Goal: Task Accomplishment & Management: Manage account settings

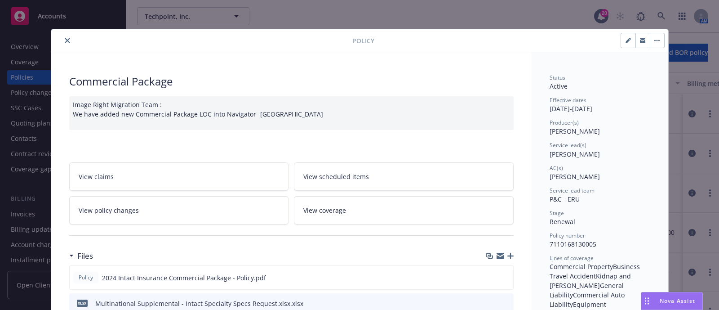
click at [62, 44] on button "close" at bounding box center [67, 40] width 11 height 11
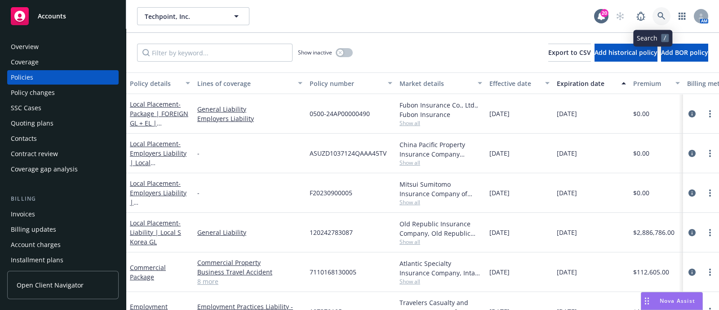
click at [658, 14] on icon at bounding box center [662, 16] width 8 height 8
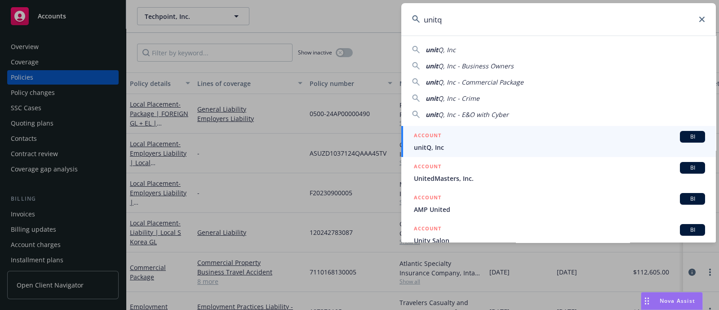
type input "unitq"
click at [460, 143] on span "unitQ, Inc" at bounding box center [559, 147] width 291 height 9
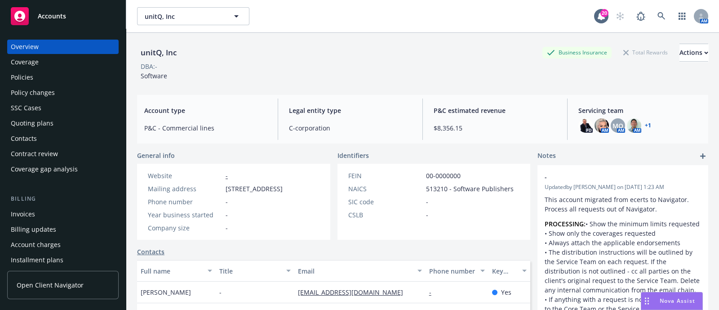
click at [645, 125] on link "+ 1" at bounding box center [648, 125] width 6 height 5
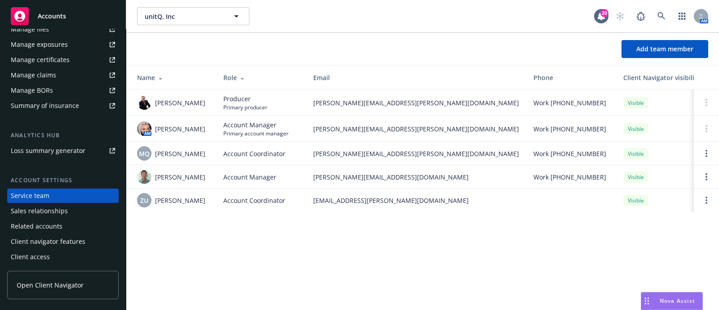
scroll to position [188, 0]
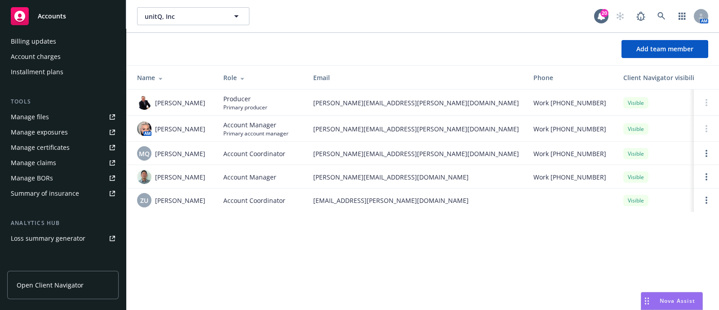
click at [47, 122] on div "Manage files" at bounding box center [30, 117] width 38 height 14
click at [67, 116] on link "Manage files" at bounding box center [63, 117] width 112 height 14
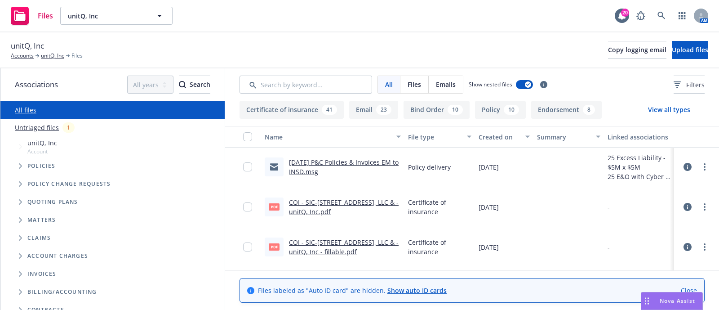
scroll to position [1034, 0]
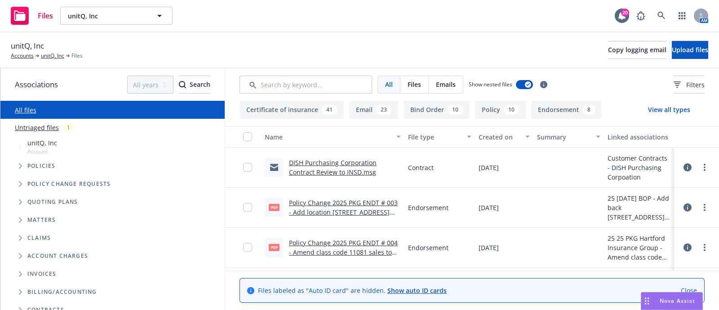
click at [56, 125] on link "Untriaged files" at bounding box center [37, 127] width 44 height 9
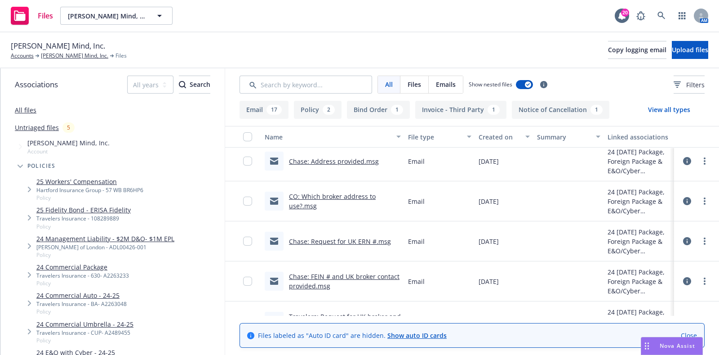
scroll to position [744, 0]
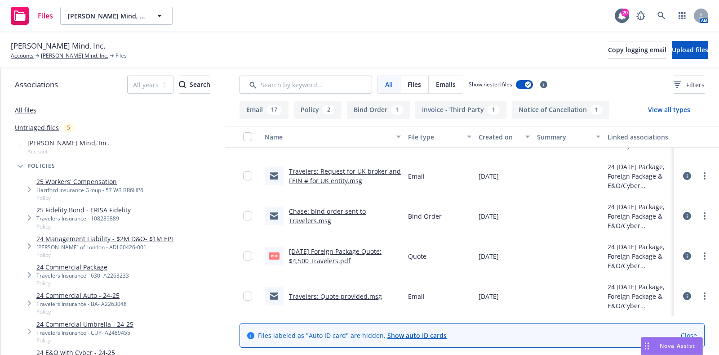
click at [356, 296] on link "Travelers: Quote provided.msg" at bounding box center [335, 296] width 93 height 9
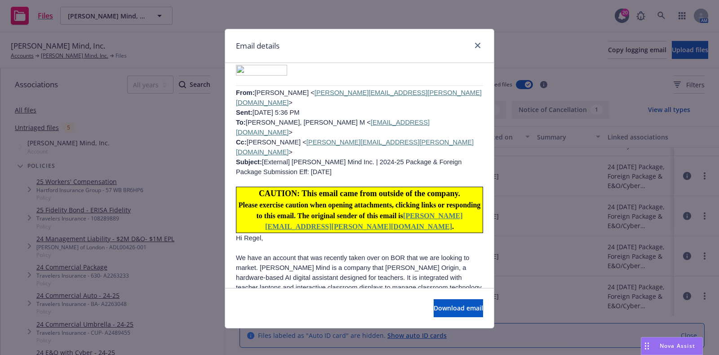
scroll to position [2711, 0]
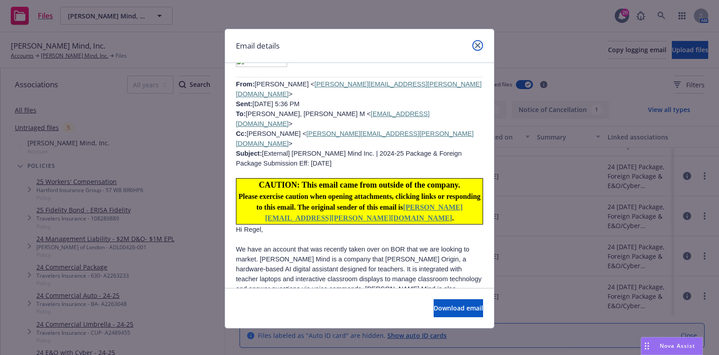
click at [475, 43] on icon "close" at bounding box center [477, 45] width 5 height 5
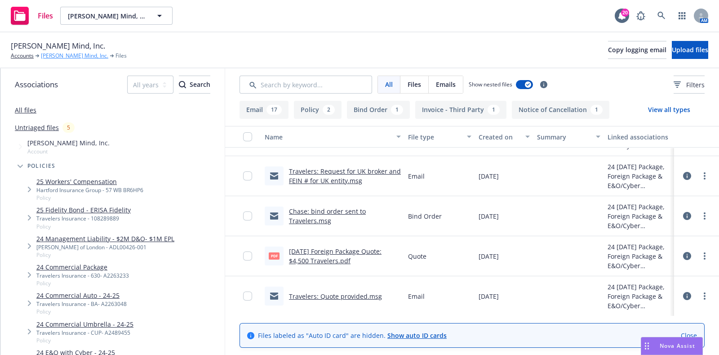
click at [63, 55] on link "Merlyn Mind, Inc." at bounding box center [74, 56] width 67 height 8
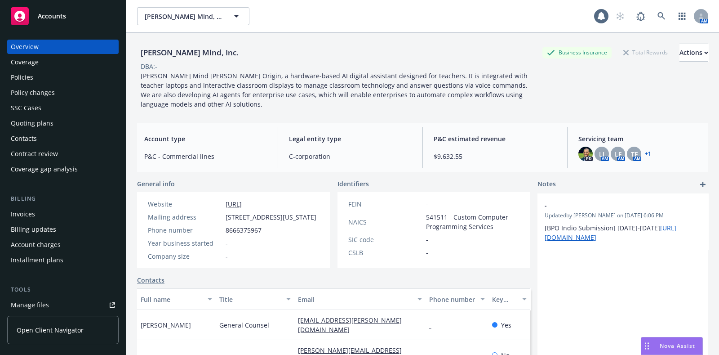
click at [51, 73] on div "Policies" at bounding box center [63, 77] width 104 height 14
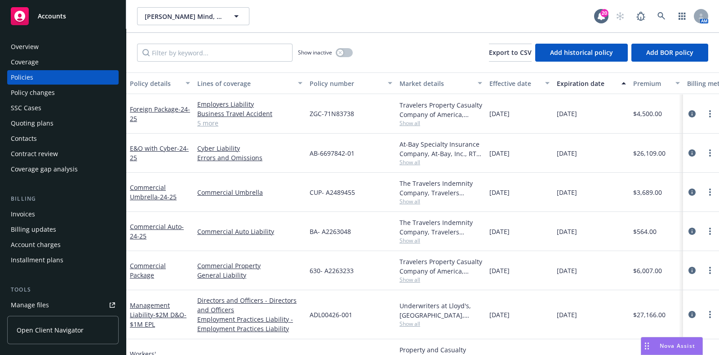
click at [421, 196] on div "The Travelers Indemnity Company, Travelers Insurance" at bounding box center [441, 188] width 83 height 19
click at [416, 200] on span "Show all" at bounding box center [441, 201] width 83 height 8
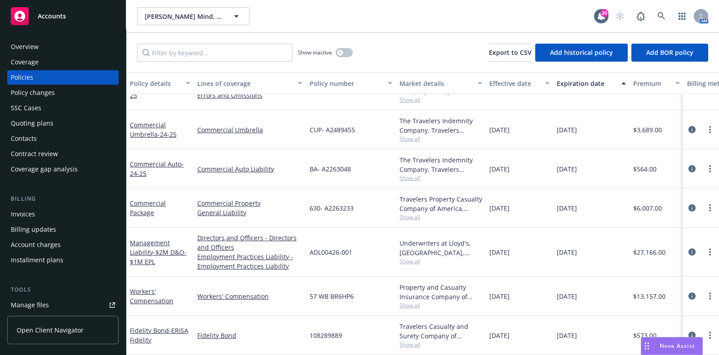
scroll to position [70, 0]
click at [43, 46] on div "Overview" at bounding box center [63, 47] width 104 height 14
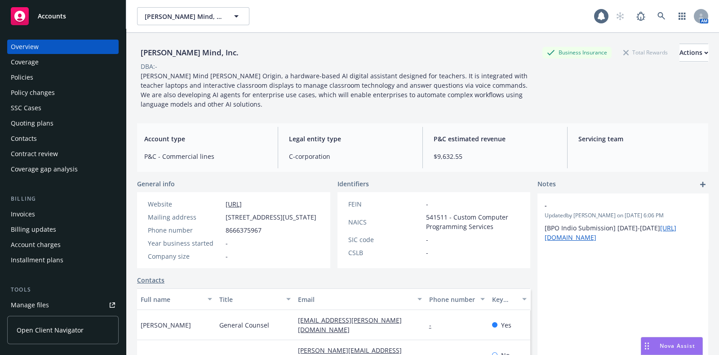
scroll to position [153, 0]
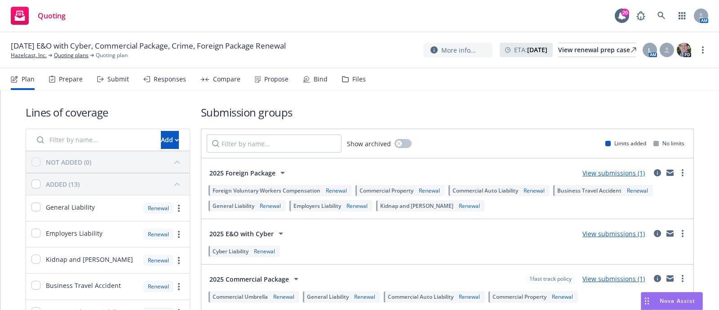
click at [109, 72] on div "Submit" at bounding box center [113, 79] width 32 height 22
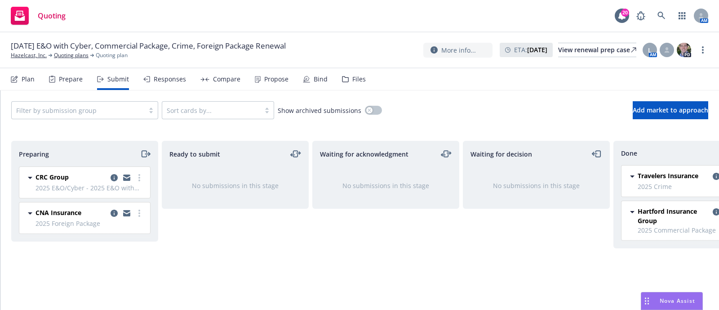
scroll to position [0, 52]
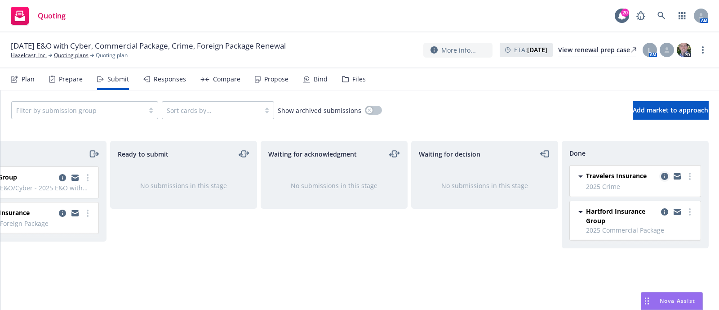
click at [663, 178] on icon "copy logging email" at bounding box center [664, 176] width 7 height 7
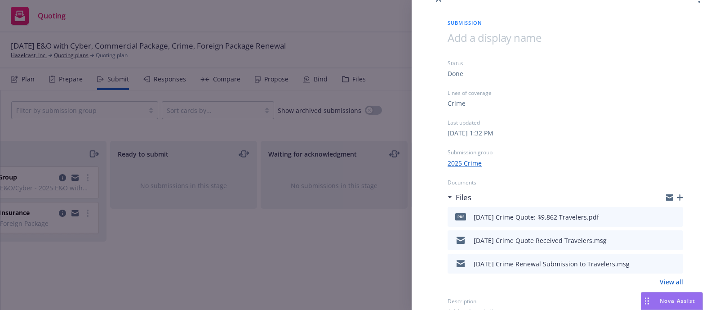
scroll to position [21, 0]
click at [672, 219] on button at bounding box center [676, 216] width 8 height 11
click at [671, 213] on icon "preview file" at bounding box center [675, 216] width 8 height 6
click at [385, 18] on div "Submission Status Done Lines of coverage Crime Last updated Monday, August 18, …" at bounding box center [359, 155] width 719 height 310
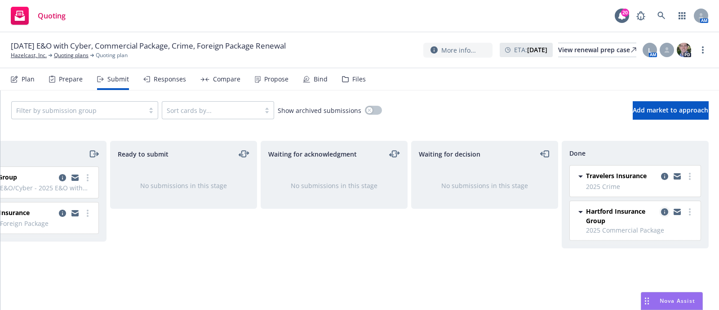
click at [665, 210] on icon "copy logging email" at bounding box center [664, 211] width 7 height 7
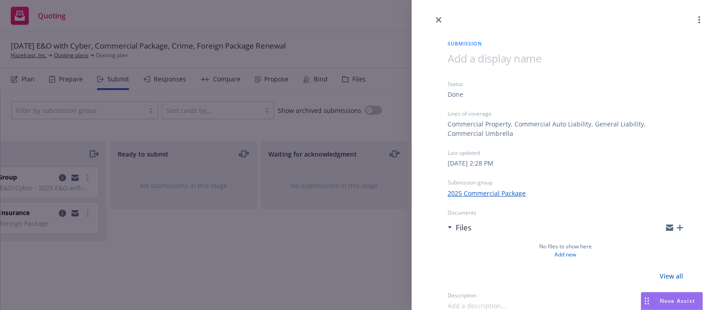
click at [232, 22] on div "Submission Status Done Lines of coverage Commercial Property, Commercial Auto L…" at bounding box center [359, 155] width 719 height 310
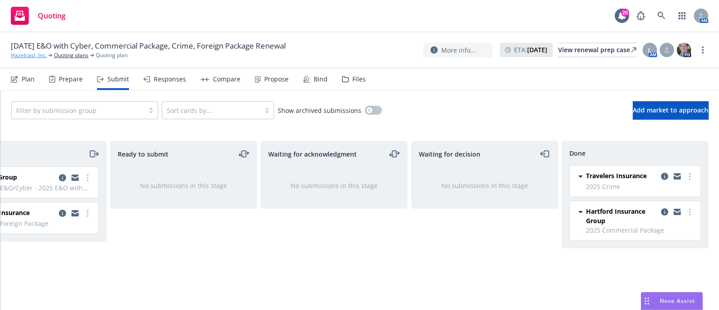
click at [31, 58] on link "Hazelcast, Inc." at bounding box center [29, 55] width 36 height 8
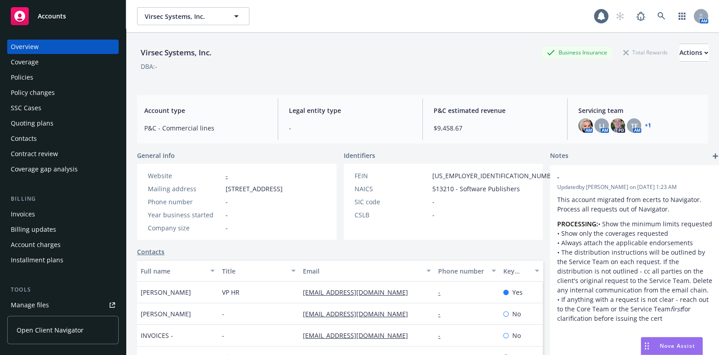
click at [41, 80] on div "Policies" at bounding box center [63, 77] width 104 height 14
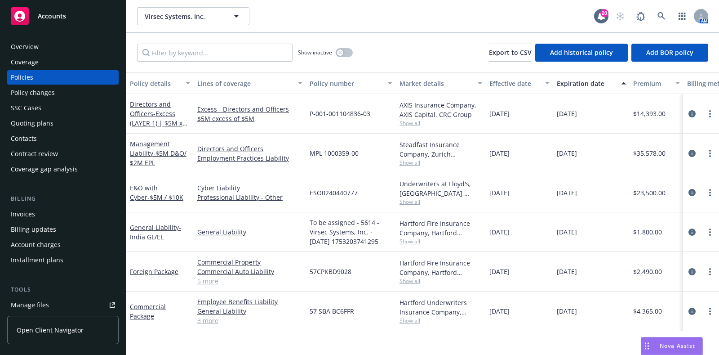
click at [27, 212] on div "Invoices" at bounding box center [23, 214] width 24 height 14
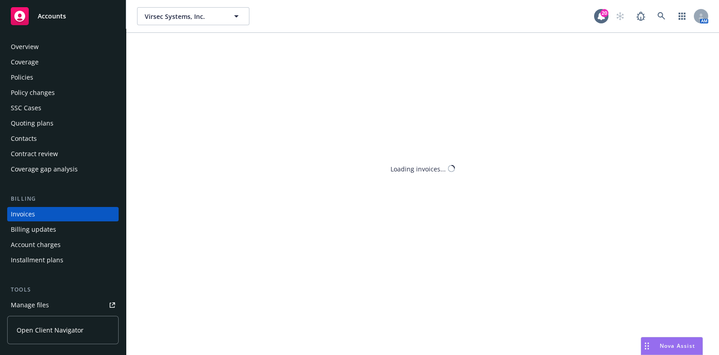
scroll to position [22, 0]
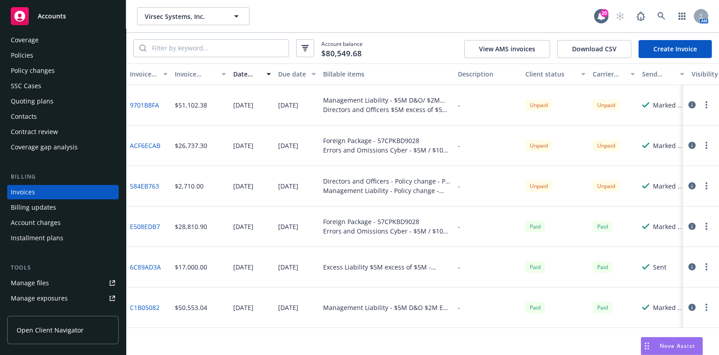
click at [52, 57] on div "Policies" at bounding box center [63, 55] width 104 height 14
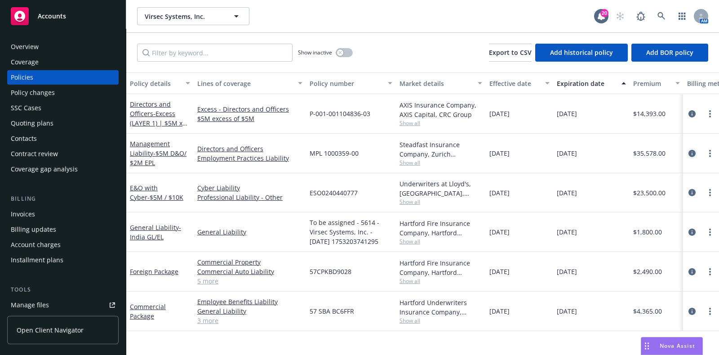
click at [693, 154] on icon "circleInformation" at bounding box center [692, 153] width 7 height 7
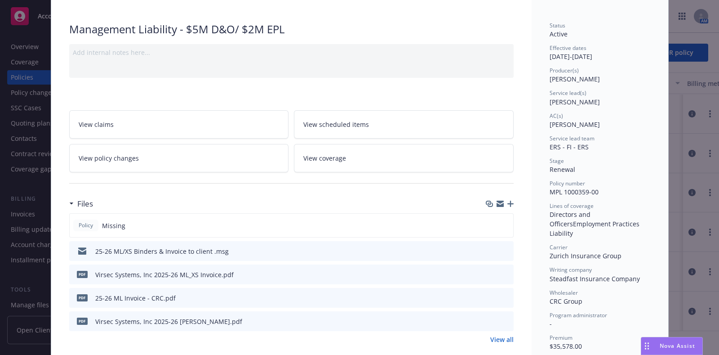
scroll to position [53, 0]
click at [501, 249] on icon "preview file" at bounding box center [505, 250] width 8 height 6
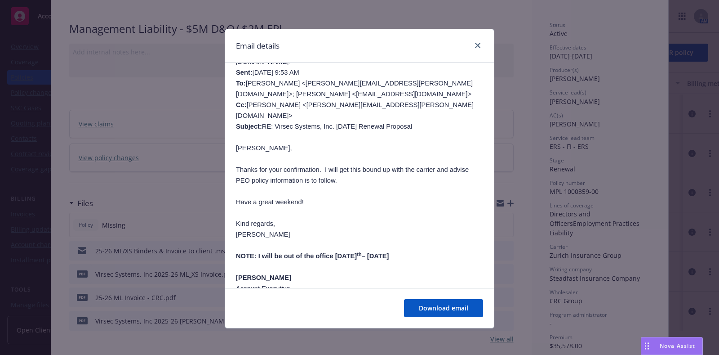
scroll to position [301, 0]
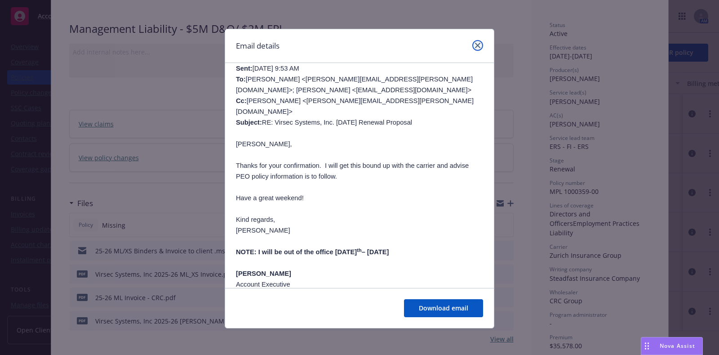
click at [478, 42] on link "close" at bounding box center [478, 45] width 11 height 11
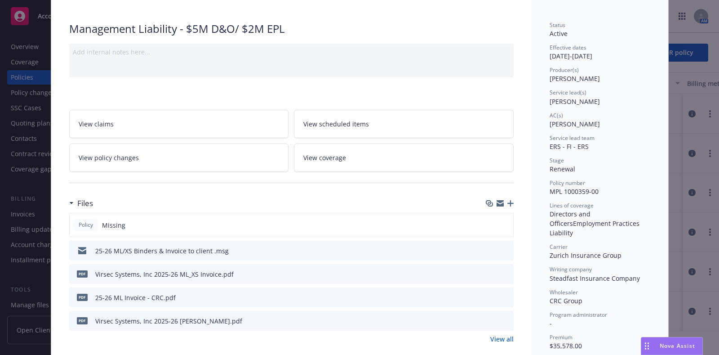
scroll to position [0, 0]
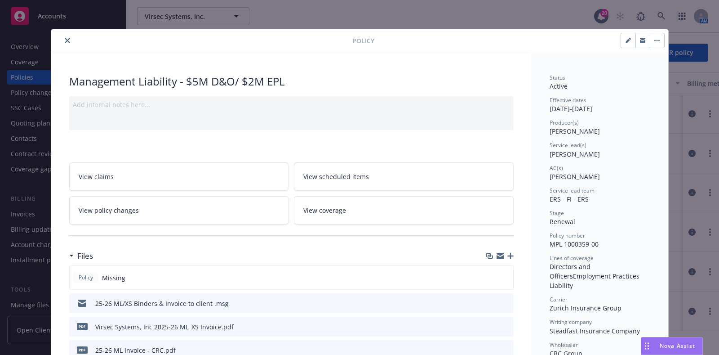
click at [62, 38] on button "close" at bounding box center [67, 40] width 11 height 11
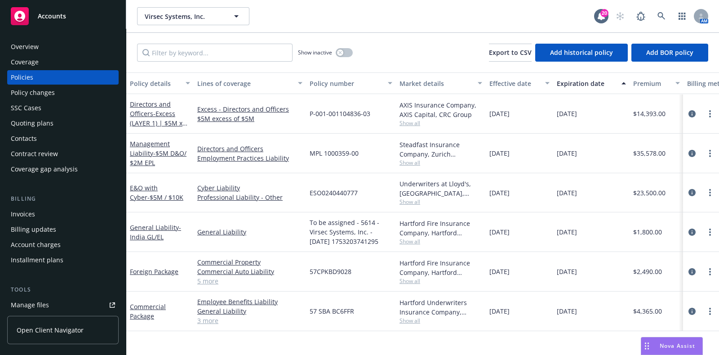
click at [30, 91] on div "Policy changes" at bounding box center [33, 92] width 44 height 14
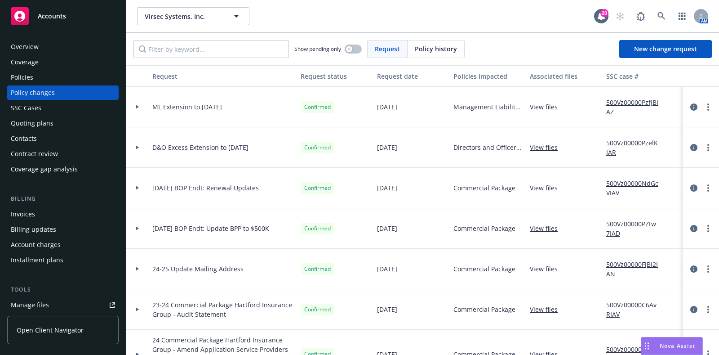
click at [137, 104] on div at bounding box center [137, 107] width 22 height 40
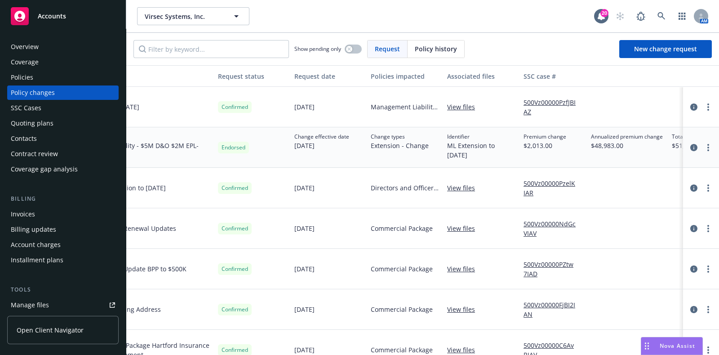
scroll to position [0, 84]
click at [689, 143] on link "circleInformation" at bounding box center [694, 147] width 11 height 11
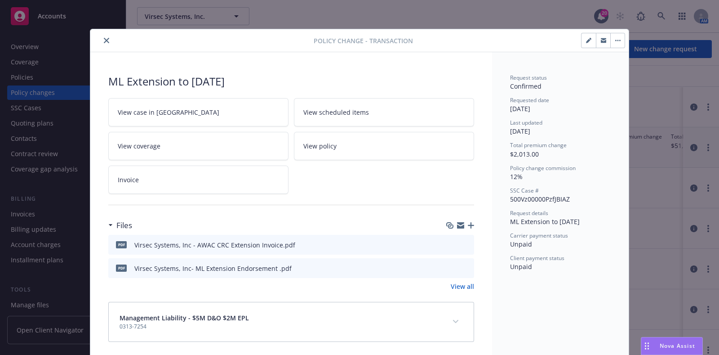
click at [104, 43] on icon "close" at bounding box center [106, 40] width 5 height 5
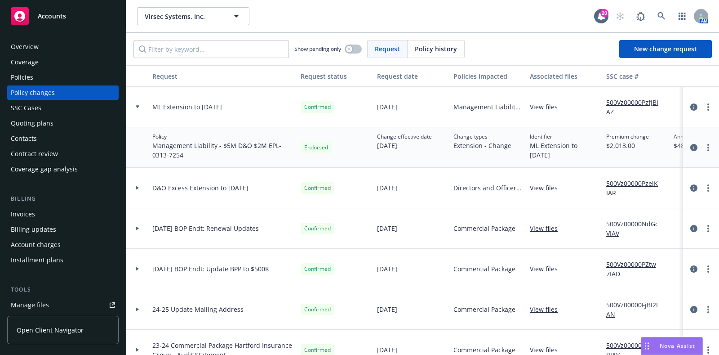
click at [77, 81] on div "Policies" at bounding box center [63, 77] width 104 height 14
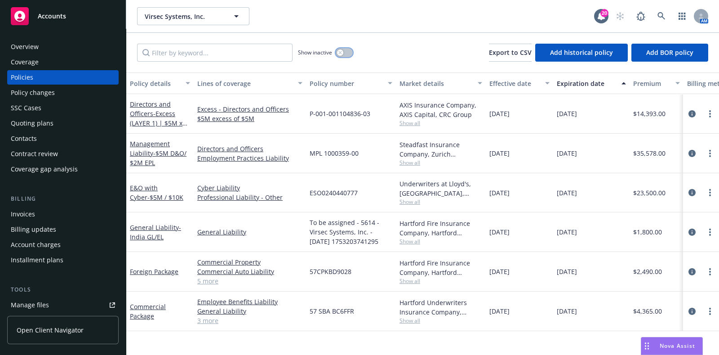
click at [341, 51] on icon "button" at bounding box center [341, 53] width 4 height 4
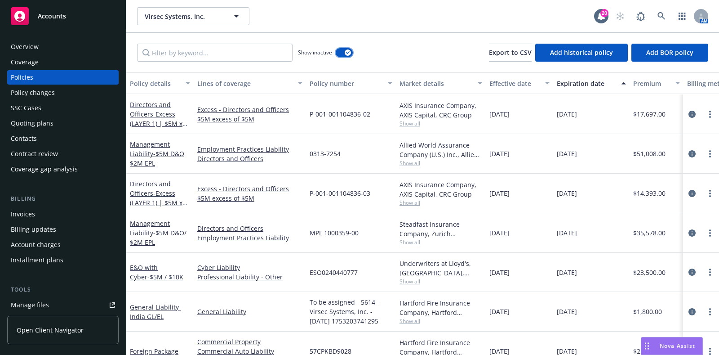
scroll to position [537, 0]
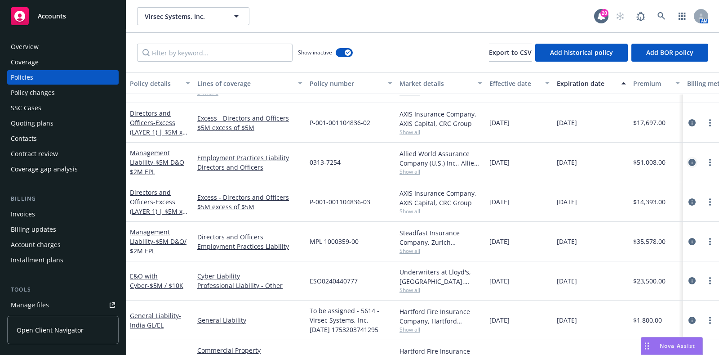
click at [687, 157] on link "circleInformation" at bounding box center [692, 162] width 11 height 11
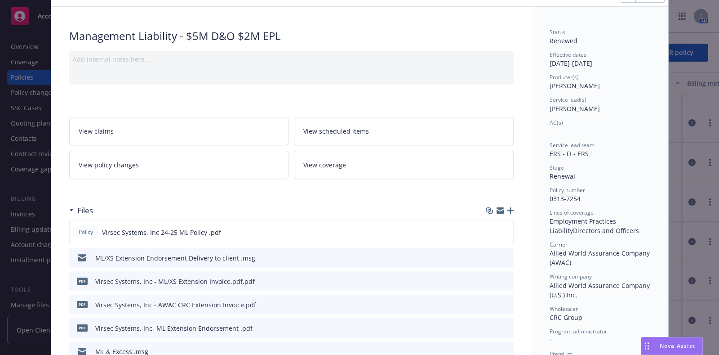
scroll to position [46, 0]
click at [505, 253] on div at bounding box center [498, 257] width 24 height 9
click at [505, 255] on icon "preview file" at bounding box center [505, 257] width 8 height 6
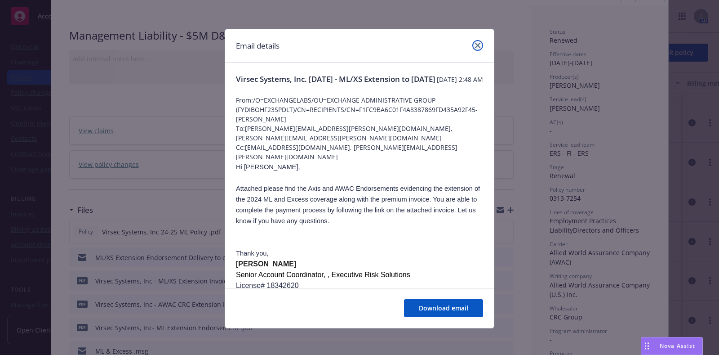
click at [475, 45] on icon "close" at bounding box center [477, 45] width 5 height 5
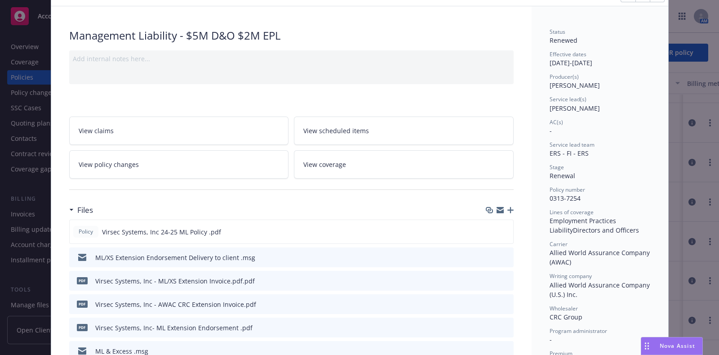
scroll to position [0, 0]
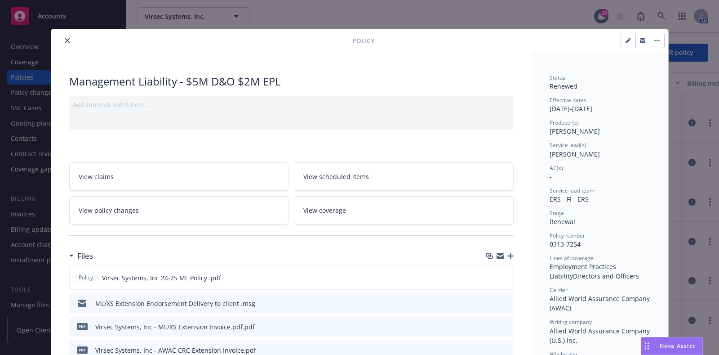
click at [63, 44] on button "close" at bounding box center [67, 40] width 11 height 11
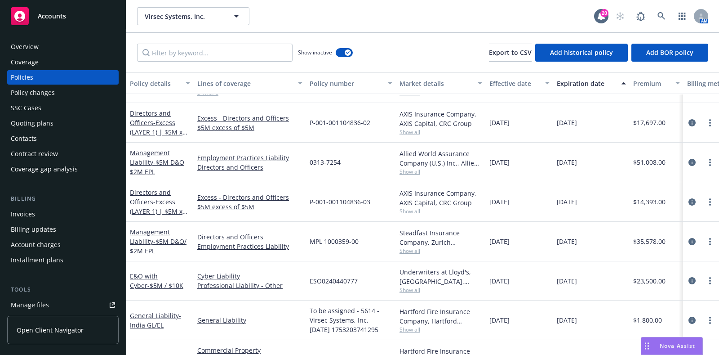
click at [64, 96] on div "Policy changes" at bounding box center [63, 92] width 104 height 14
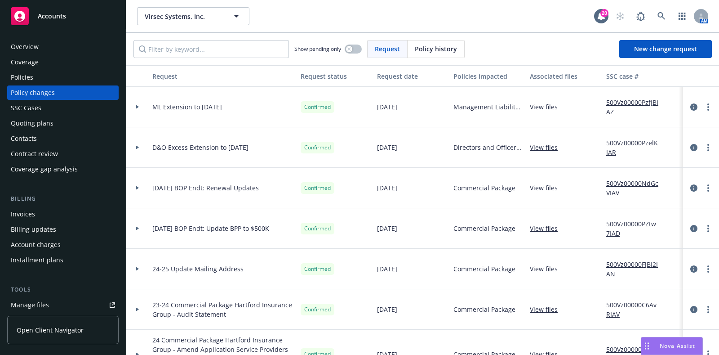
click at [44, 215] on div "Invoices" at bounding box center [63, 214] width 104 height 14
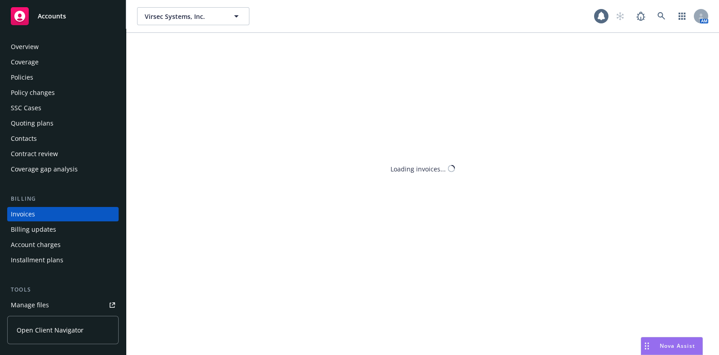
scroll to position [22, 0]
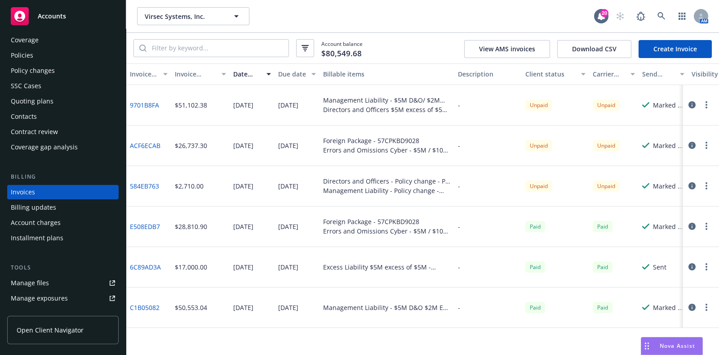
click at [62, 282] on link "Manage files" at bounding box center [63, 283] width 112 height 14
click at [158, 148] on link "ACF6ECAB" at bounding box center [145, 145] width 31 height 9
click at [149, 183] on link "584EB763" at bounding box center [144, 185] width 29 height 9
click at [38, 58] on div "Policies" at bounding box center [63, 55] width 104 height 14
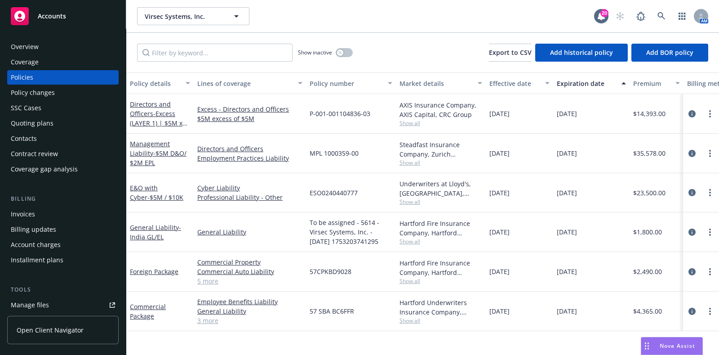
click at [683, 152] on div at bounding box center [701, 154] width 36 height 40
click at [687, 154] on div at bounding box center [701, 153] width 29 height 11
click at [690, 154] on icon "circleInformation" at bounding box center [692, 153] width 7 height 7
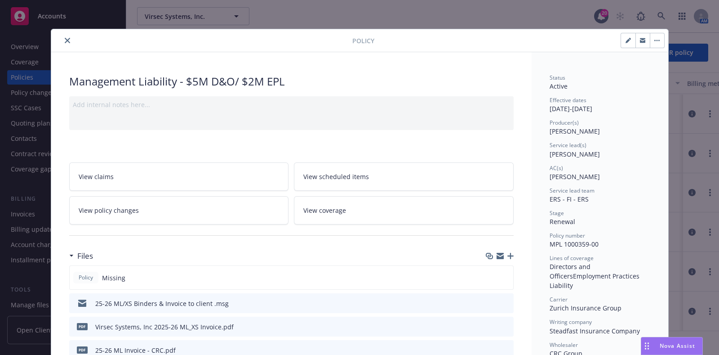
click at [65, 40] on icon "close" at bounding box center [67, 40] width 5 height 5
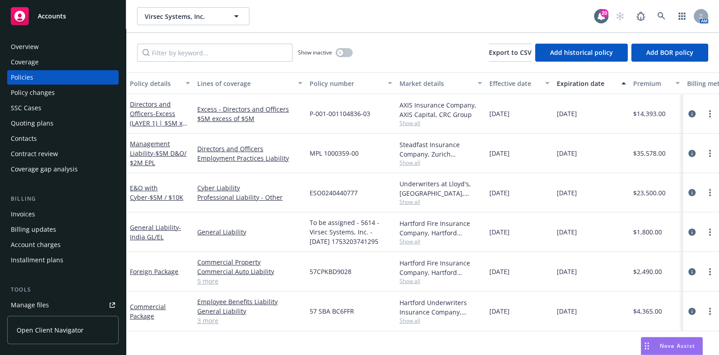
click at [40, 210] on div "Invoices" at bounding box center [63, 214] width 104 height 14
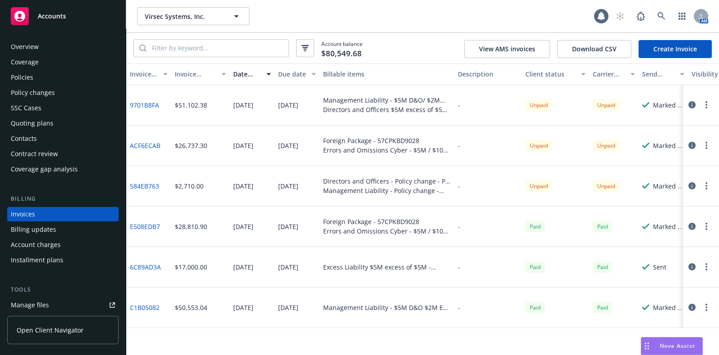
scroll to position [22, 0]
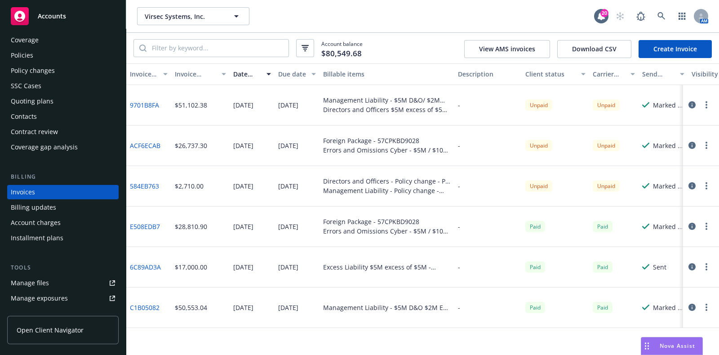
click at [68, 51] on div "Policies" at bounding box center [63, 55] width 104 height 14
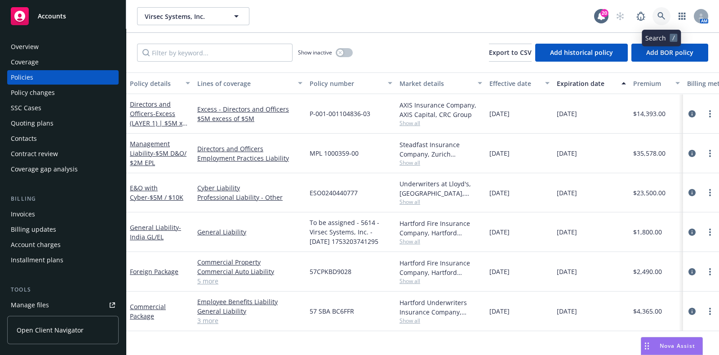
click at [661, 21] on link at bounding box center [662, 16] width 18 height 18
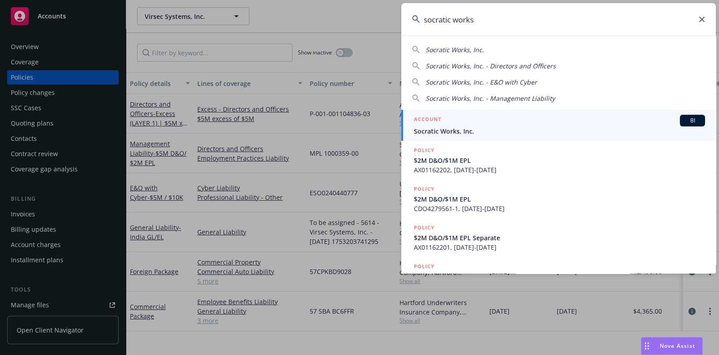
type input "socratic works"
click at [439, 121] on h5 "ACCOUNT" at bounding box center [427, 120] width 27 height 11
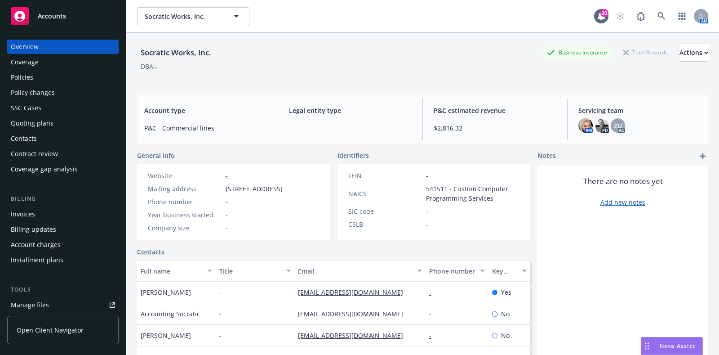
click at [58, 75] on div "Policies" at bounding box center [63, 77] width 104 height 14
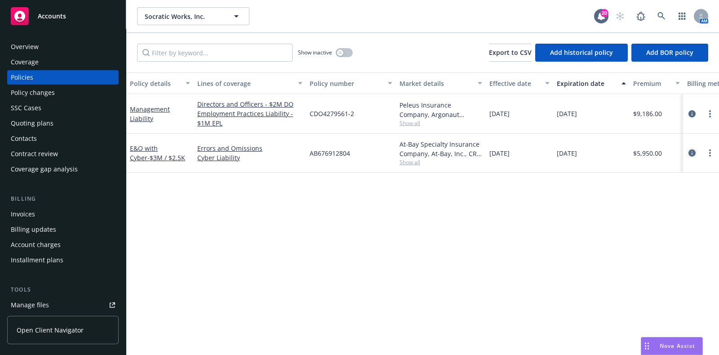
click at [693, 148] on link "circleInformation" at bounding box center [692, 152] width 11 height 11
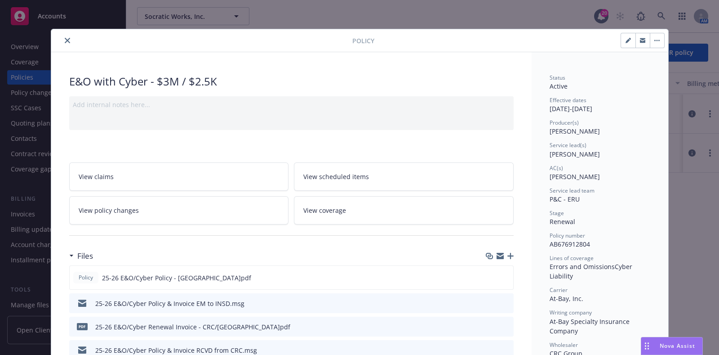
click at [62, 36] on button "close" at bounding box center [67, 40] width 11 height 11
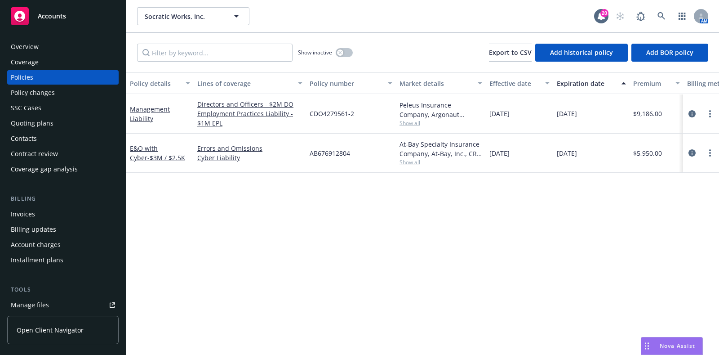
click at [53, 212] on div "Invoices" at bounding box center [63, 214] width 104 height 14
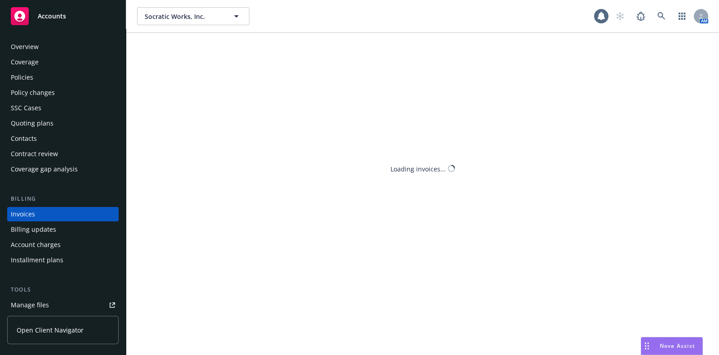
scroll to position [22, 0]
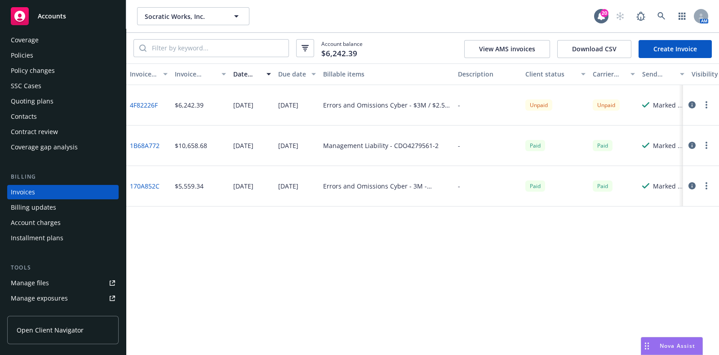
click at [31, 51] on div "Policies" at bounding box center [22, 55] width 22 height 14
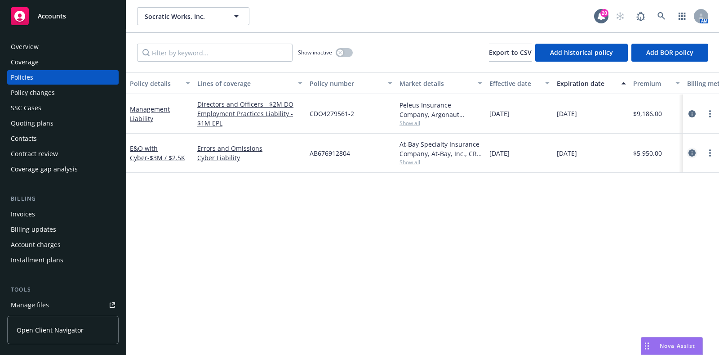
click at [692, 157] on link "circleInformation" at bounding box center [692, 152] width 11 height 11
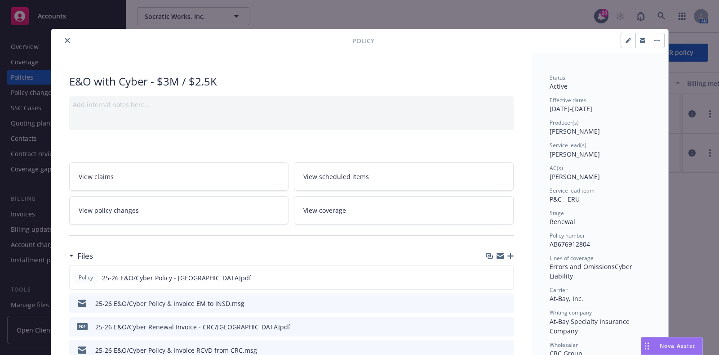
scroll to position [27, 0]
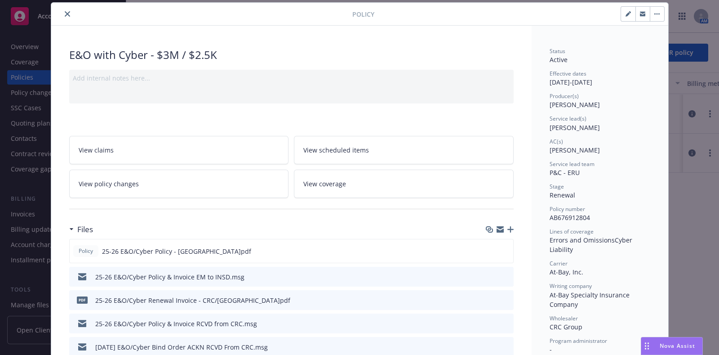
click at [501, 275] on icon "preview file" at bounding box center [505, 276] width 8 height 6
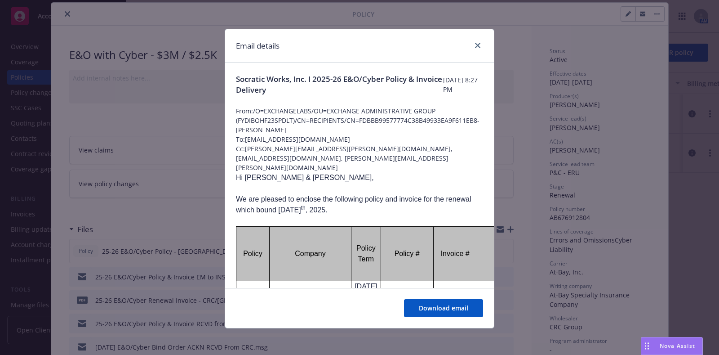
scroll to position [39, 0]
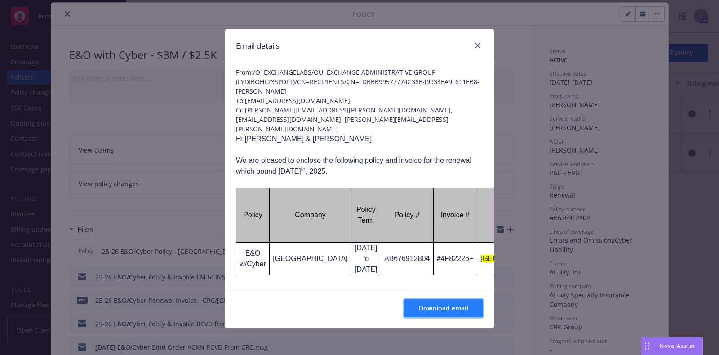
click at [419, 306] on span "Download email" at bounding box center [443, 308] width 49 height 9
click at [477, 44] on link "close" at bounding box center [478, 45] width 11 height 11
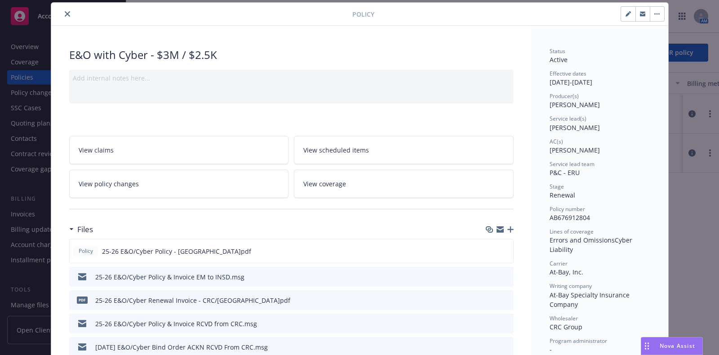
click at [65, 12] on icon "close" at bounding box center [67, 13] width 5 height 5
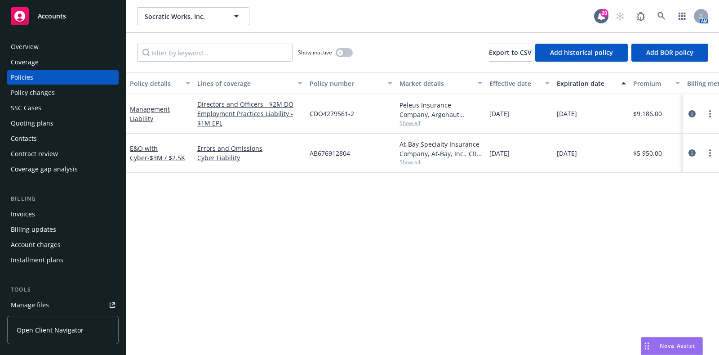
click at [55, 46] on div "Overview" at bounding box center [63, 47] width 104 height 14
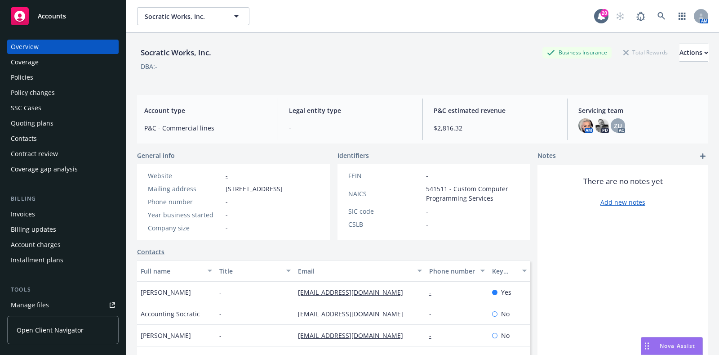
scroll to position [92, 0]
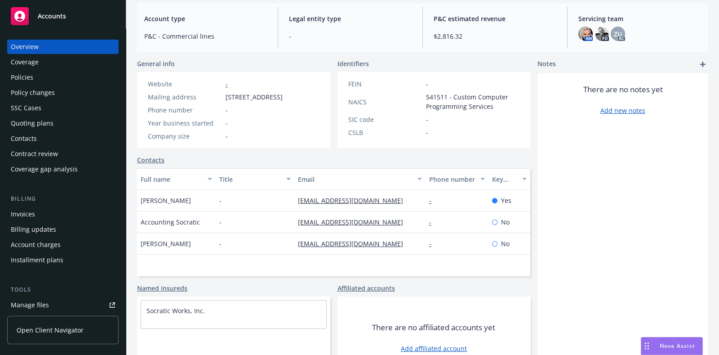
click at [45, 210] on div "Invoices" at bounding box center [63, 214] width 104 height 14
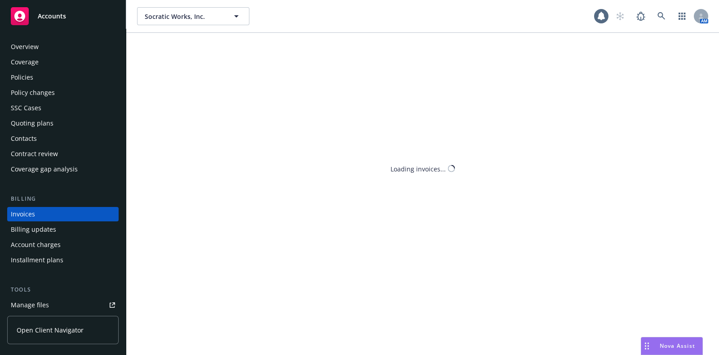
scroll to position [22, 0]
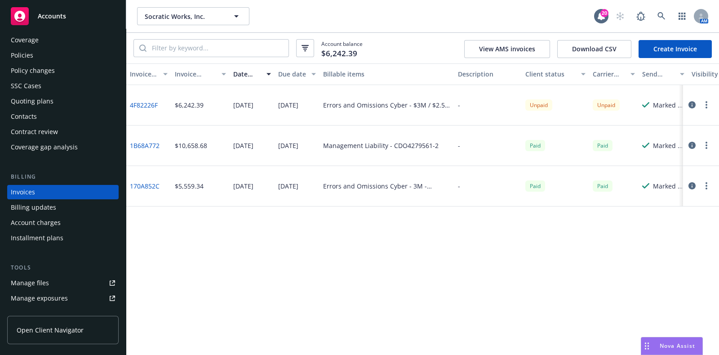
click at [150, 104] on link "4F82226F" at bounding box center [144, 104] width 28 height 9
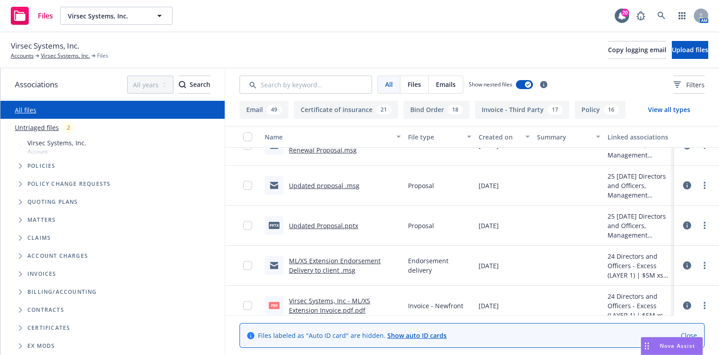
scroll to position [892, 0]
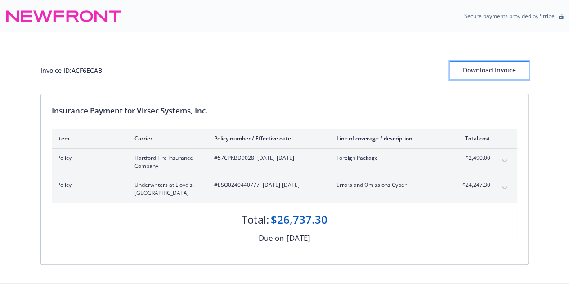
click at [464, 78] on button "Download Invoice" at bounding box center [489, 70] width 79 height 18
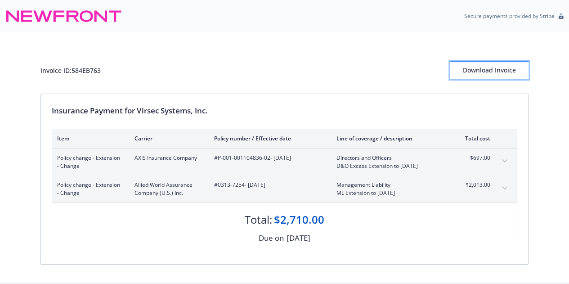
click at [473, 68] on div "Download Invoice" at bounding box center [489, 70] width 79 height 17
